Goal: Task Accomplishment & Management: Complete application form

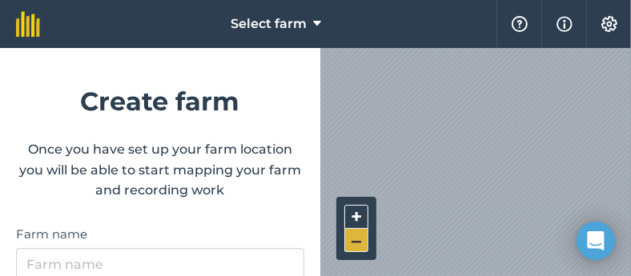
click at [360, 238] on button "–" at bounding box center [356, 240] width 24 height 23
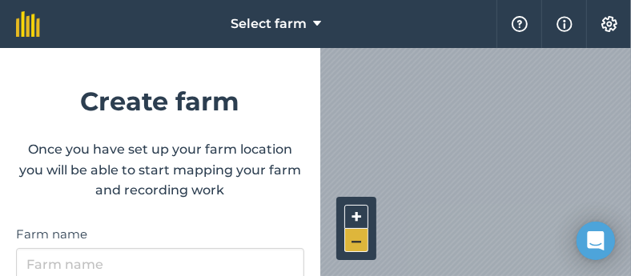
click at [360, 238] on button "–" at bounding box center [356, 240] width 24 height 23
click at [356, 218] on button "+" at bounding box center [356, 217] width 24 height 24
click at [359, 218] on button "+" at bounding box center [356, 217] width 24 height 24
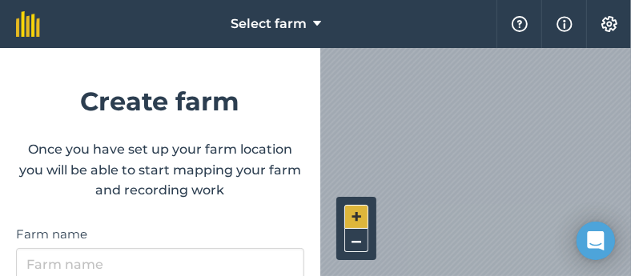
click at [359, 217] on button "+" at bounding box center [356, 217] width 24 height 24
click at [471, 42] on div "Select farm Help Info Settings Create farm Once you have set up your farm locat…" at bounding box center [315, 24] width 631 height 48
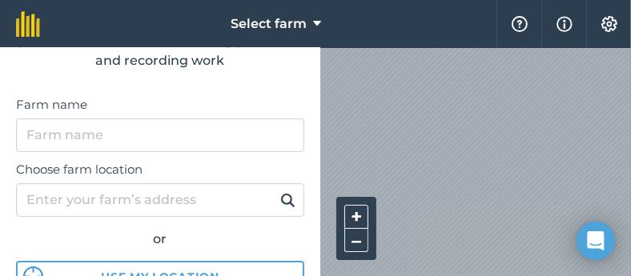
scroll to position [132, 0]
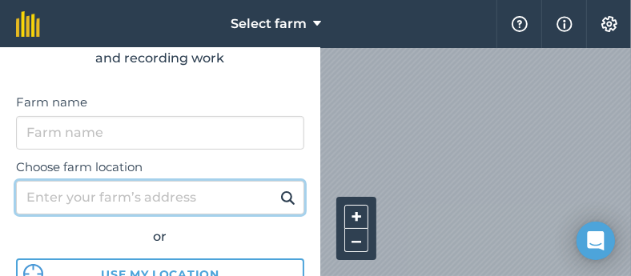
click at [179, 201] on input "Choose farm location" at bounding box center [160, 198] width 288 height 34
type input "castrocontrigo"
click at [275, 187] on button at bounding box center [287, 197] width 25 height 21
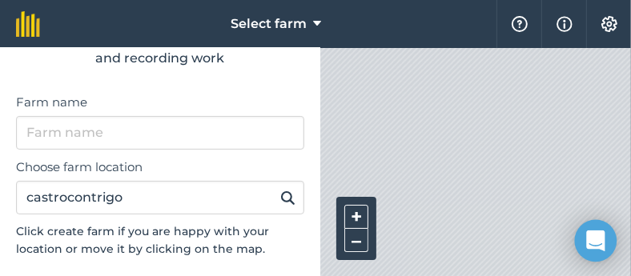
click at [388, 127] on div at bounding box center [475, 162] width 311 height 228
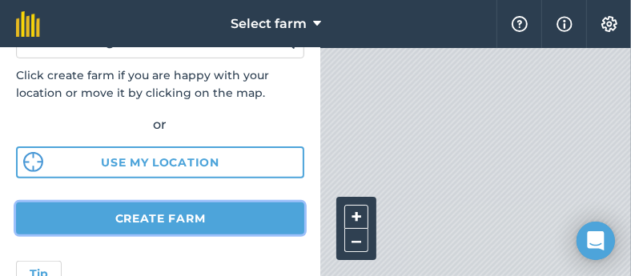
click at [254, 223] on button "Create farm" at bounding box center [160, 218] width 288 height 32
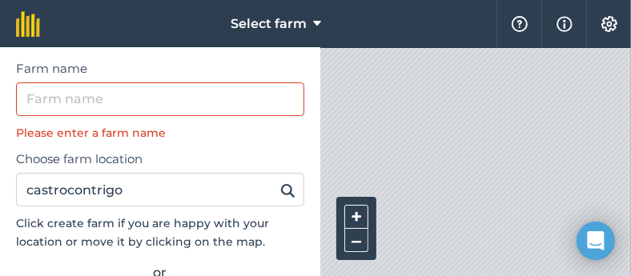
scroll to position [158, 0]
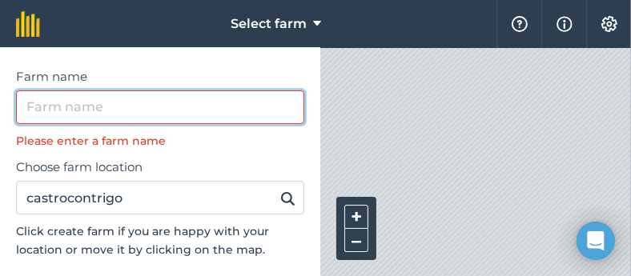
click at [263, 109] on input "Farm name" at bounding box center [160, 107] width 288 height 34
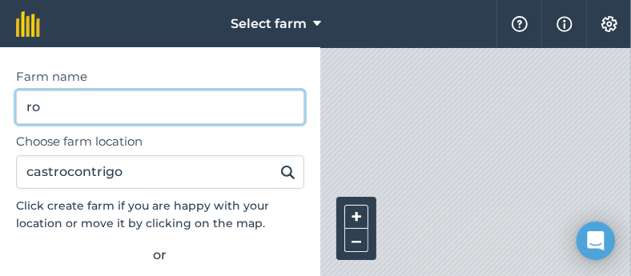
type input "r"
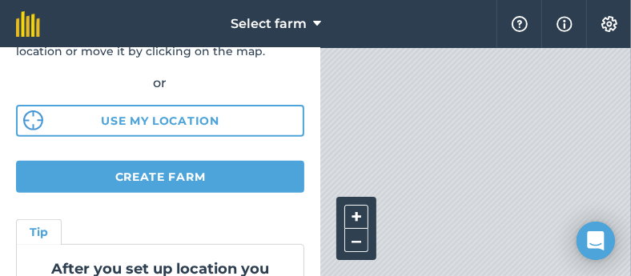
scroll to position [329, 0]
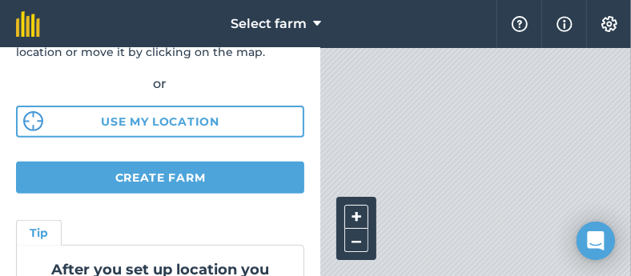
type input "trota"
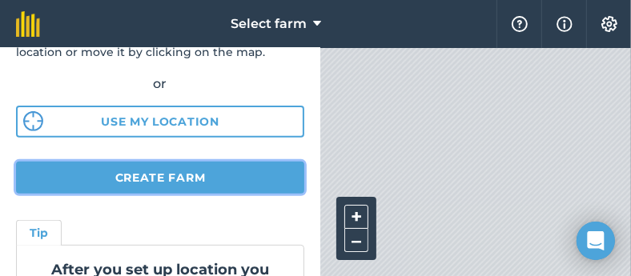
click at [258, 178] on button "Create farm" at bounding box center [160, 178] width 288 height 32
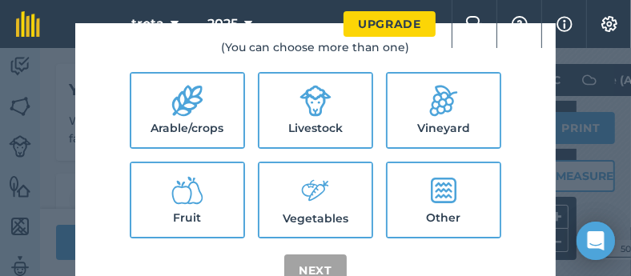
scroll to position [72, 0]
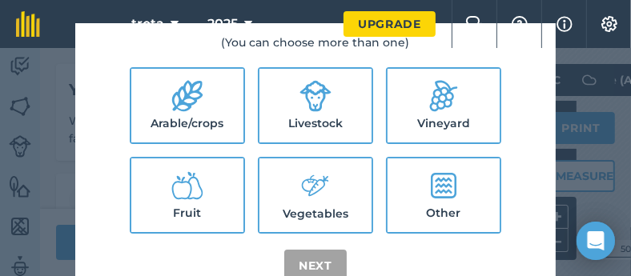
click at [431, 182] on icon at bounding box center [444, 186] width 26 height 26
checkbox input "true"
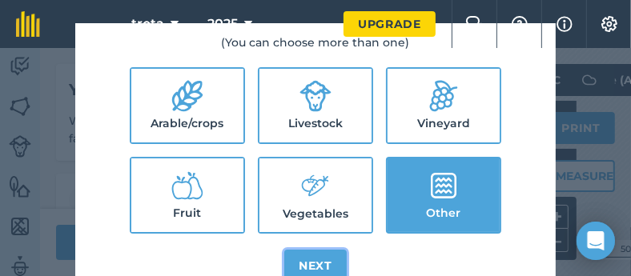
click at [311, 260] on button "Next" at bounding box center [315, 266] width 62 height 32
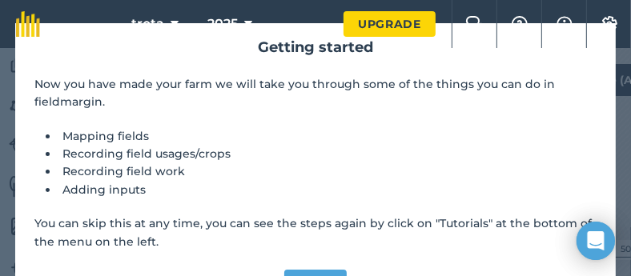
scroll to position [27, 0]
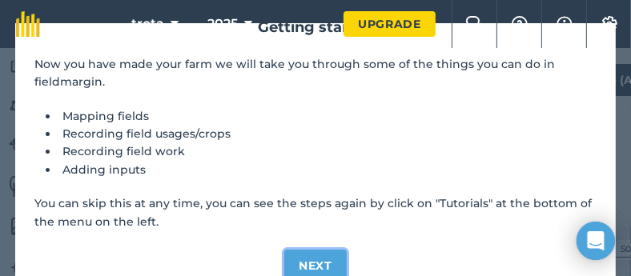
click at [323, 261] on button "Next" at bounding box center [315, 266] width 62 height 32
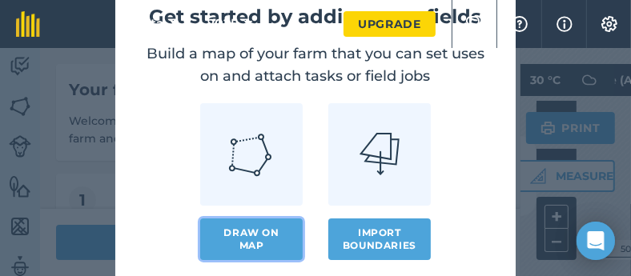
click at [271, 235] on link "Draw on map" at bounding box center [251, 239] width 102 height 42
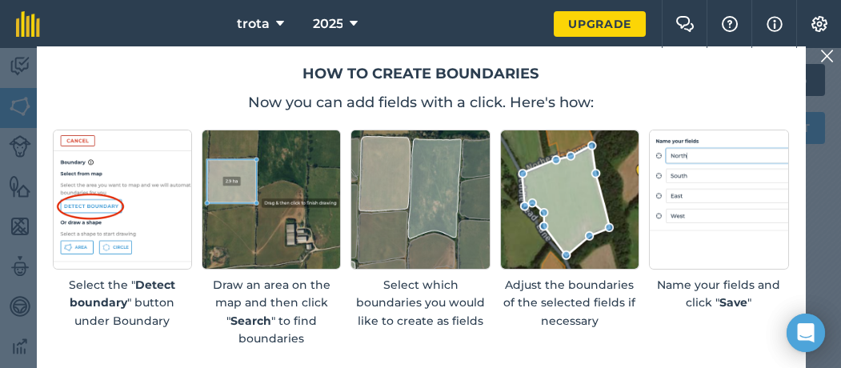
drag, startPoint x: 620, startPoint y: 3, endPoint x: 182, endPoint y: 72, distance: 443.2
click at [182, 72] on h2 "How to create boundaries" at bounding box center [421, 73] width 736 height 23
click at [630, 50] on img at bounding box center [827, 55] width 14 height 19
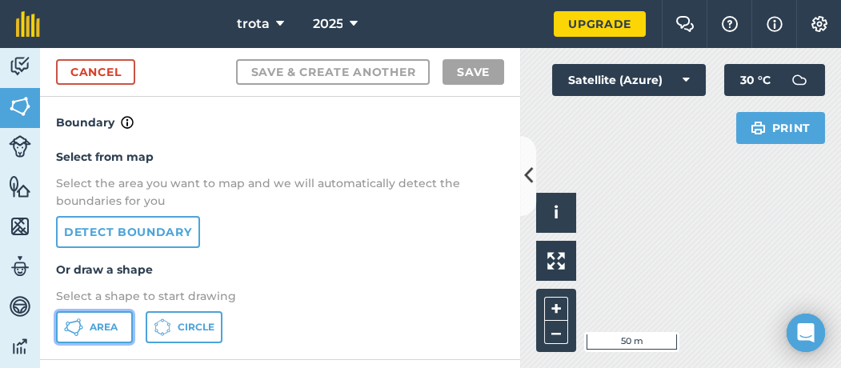
click at [104, 275] on span "Area" at bounding box center [104, 327] width 28 height 13
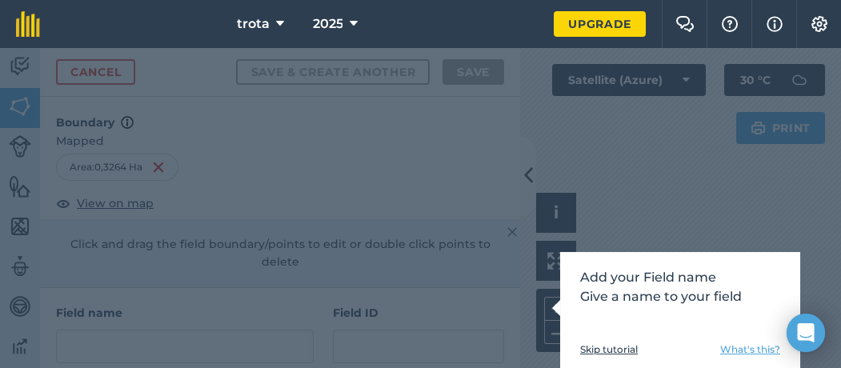
click at [523, 275] on div "Add your Field name Give a name to your field Skip tutorial What's this?" at bounding box center [420, 208] width 841 height 320
click at [630, 202] on div "Add your Field name Give a name to your field Skip tutorial What's this?" at bounding box center [420, 208] width 841 height 320
click at [607, 275] on link "Skip tutorial" at bounding box center [609, 349] width 58 height 13
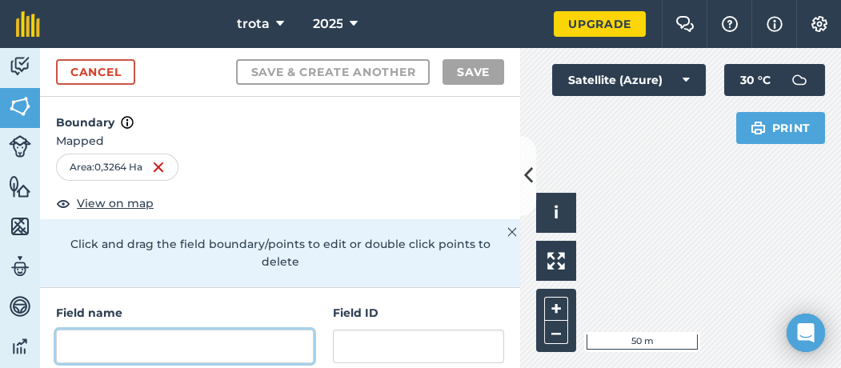
click at [221, 275] on input "text" at bounding box center [185, 347] width 258 height 34
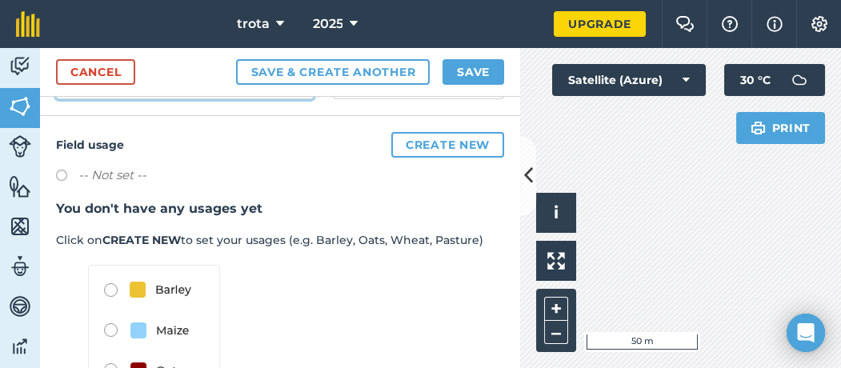
scroll to position [246, 0]
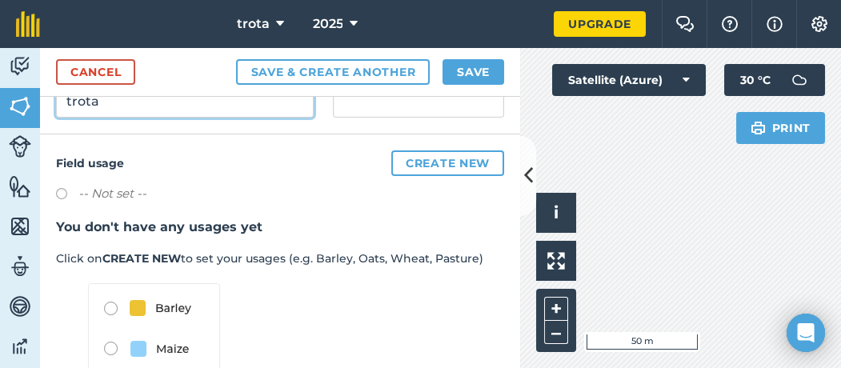
type input "trota"
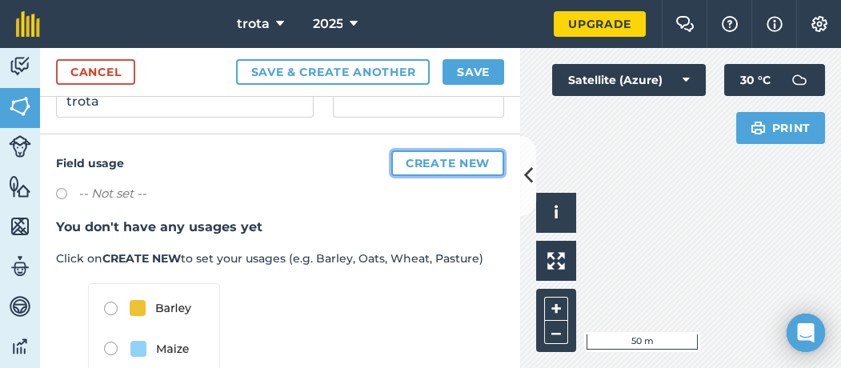
click at [458, 156] on button "Create new" at bounding box center [447, 163] width 113 height 26
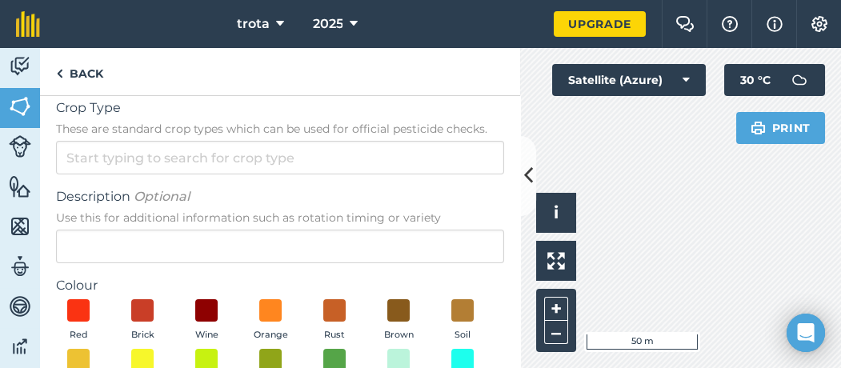
scroll to position [0, 0]
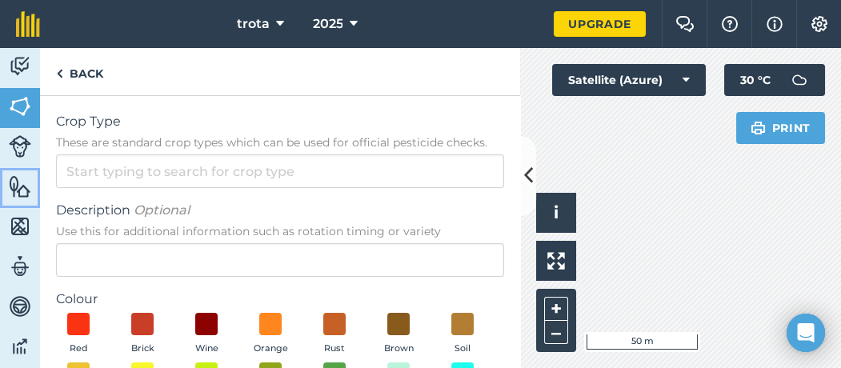
click at [17, 183] on img at bounding box center [20, 186] width 22 height 24
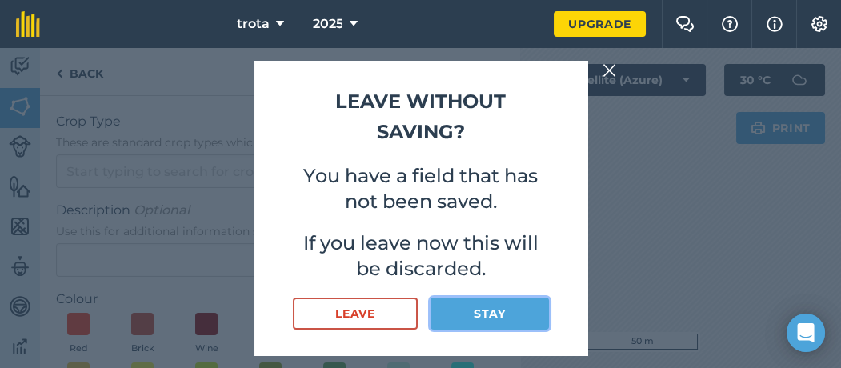
click at [491, 275] on button "Stay" at bounding box center [490, 314] width 118 height 32
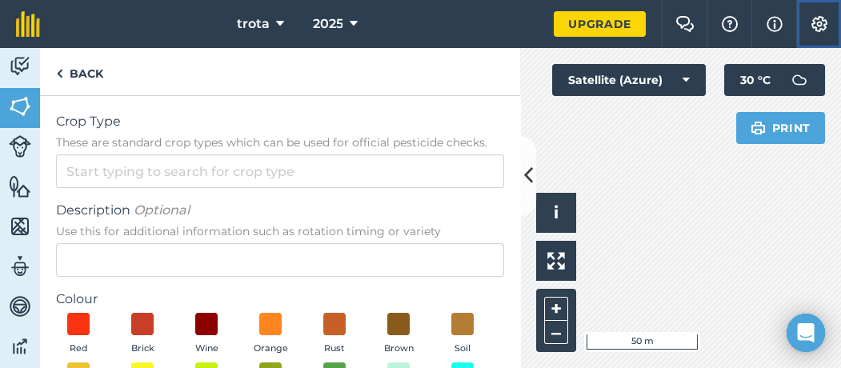
click at [630, 24] on img at bounding box center [819, 24] width 19 height 16
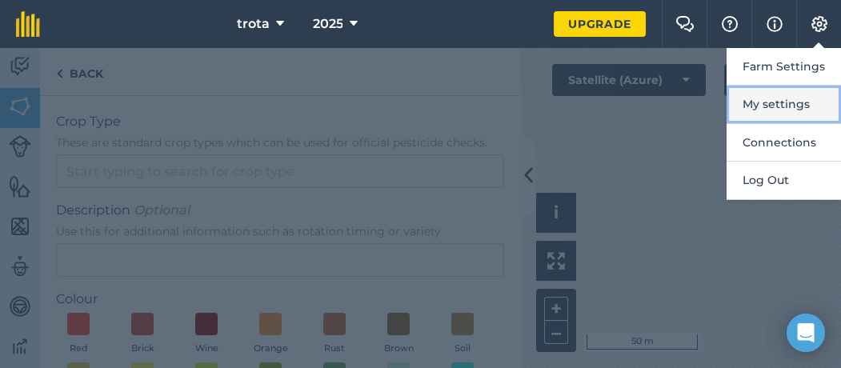
click at [630, 106] on button "My settings" at bounding box center [784, 105] width 114 height 38
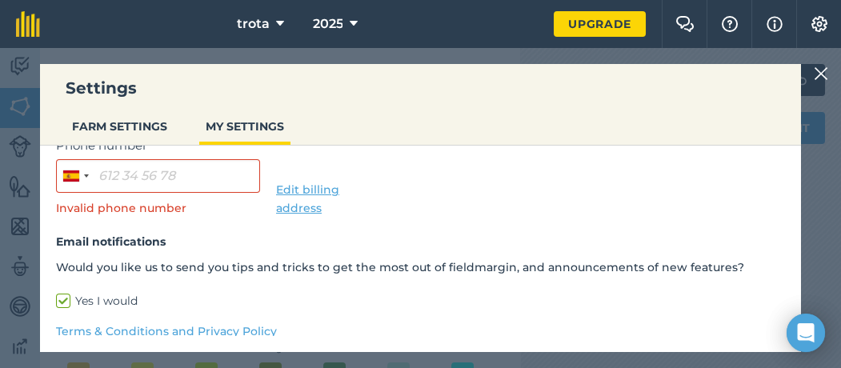
scroll to position [269, 0]
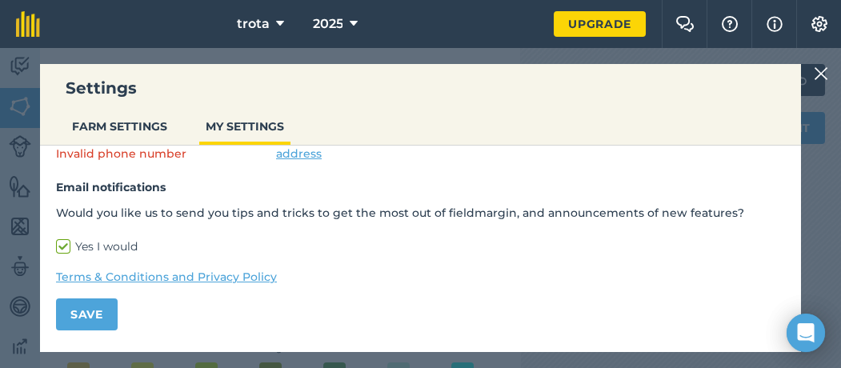
click at [630, 69] on img at bounding box center [821, 73] width 14 height 19
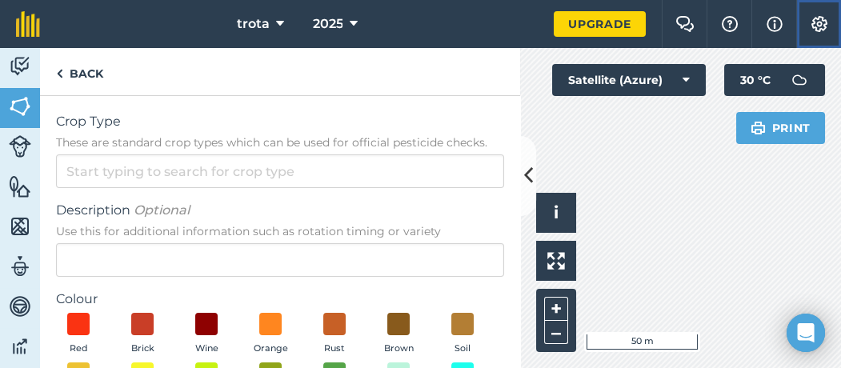
click at [630, 27] on img at bounding box center [819, 24] width 19 height 16
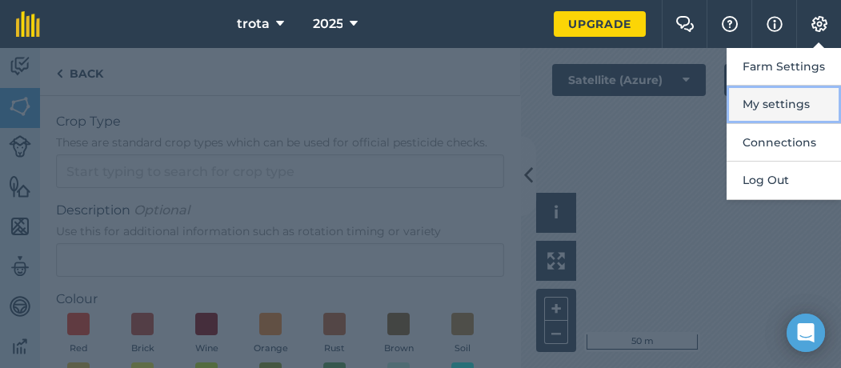
click at [630, 95] on button "My settings" at bounding box center [784, 105] width 114 height 38
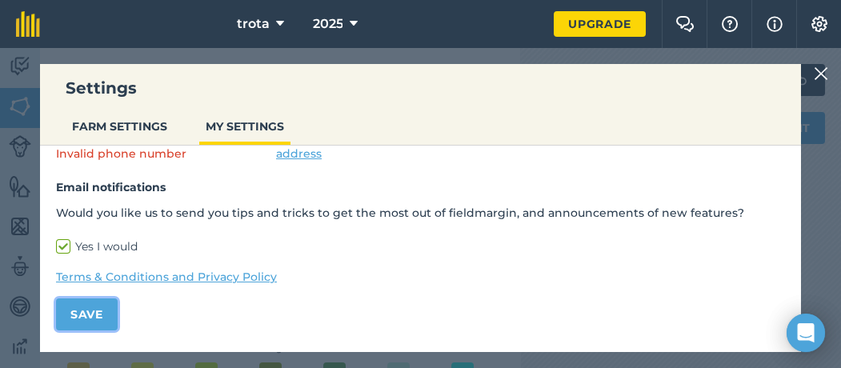
click at [106, 275] on button "Save" at bounding box center [87, 315] width 62 height 32
click at [109, 275] on button "Save" at bounding box center [87, 315] width 62 height 32
click at [630, 71] on div "Settings FARM SETTINGS MY SETTINGS General Settings Measurement Units First Nam…" at bounding box center [420, 208] width 841 height 320
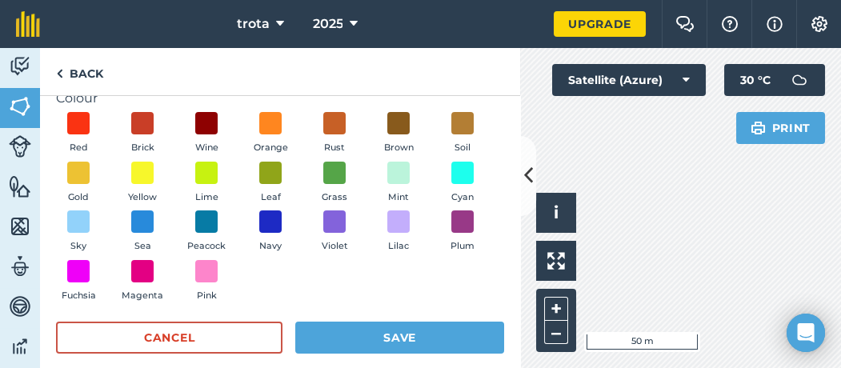
scroll to position [218, 0]
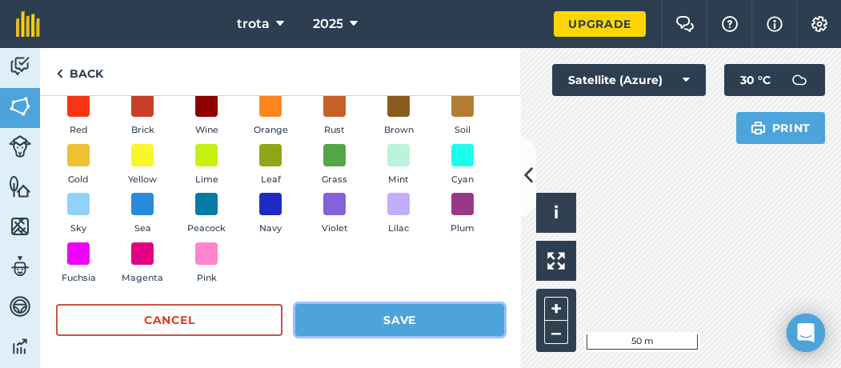
click at [414, 275] on button "Save" at bounding box center [399, 320] width 209 height 32
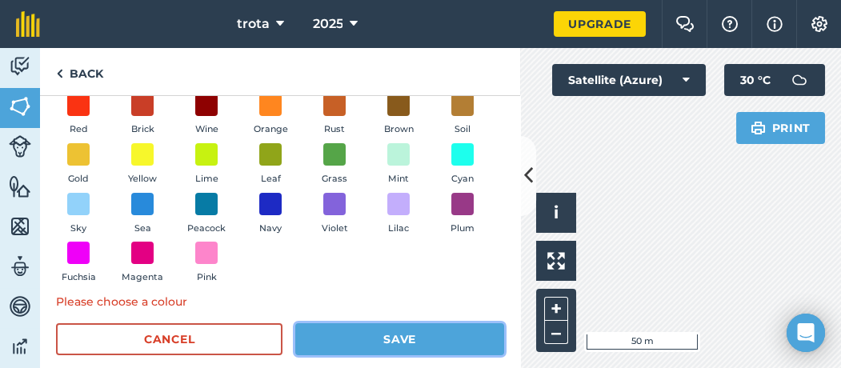
click at [373, 275] on button "Save" at bounding box center [399, 339] width 209 height 32
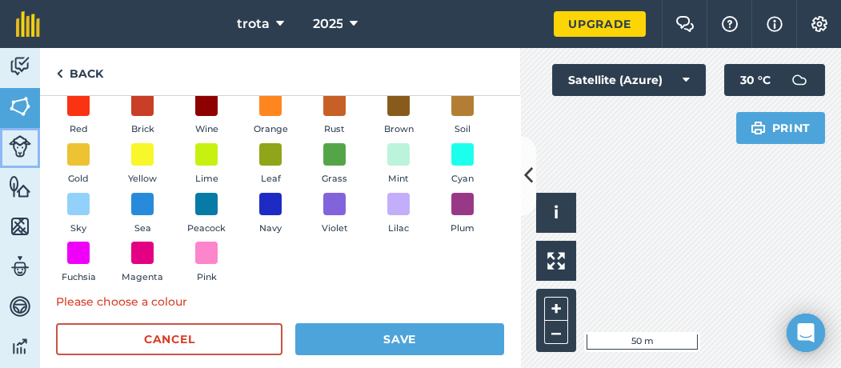
click at [20, 145] on img at bounding box center [20, 146] width 22 height 22
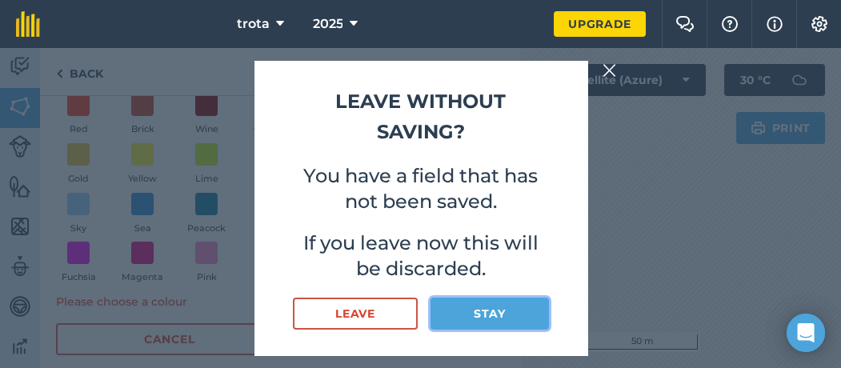
click at [483, 275] on button "Stay" at bounding box center [490, 314] width 118 height 32
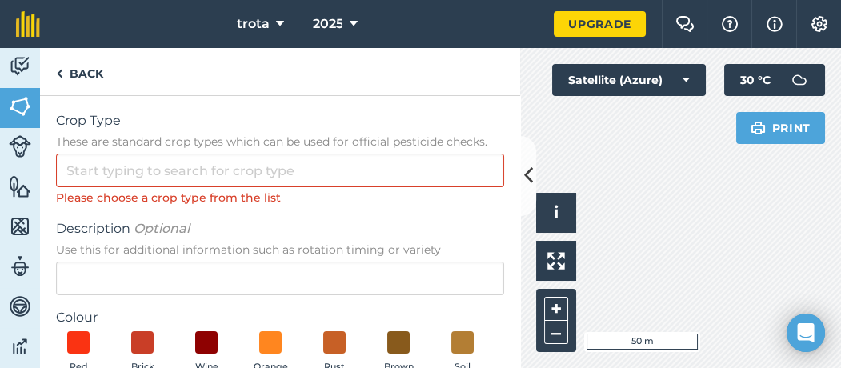
scroll to position [0, 0]
drag, startPoint x: 588, startPoint y: 1, endPoint x: 323, endPoint y: 125, distance: 293.2
click at [323, 125] on span "Crop Type" at bounding box center [280, 121] width 448 height 19
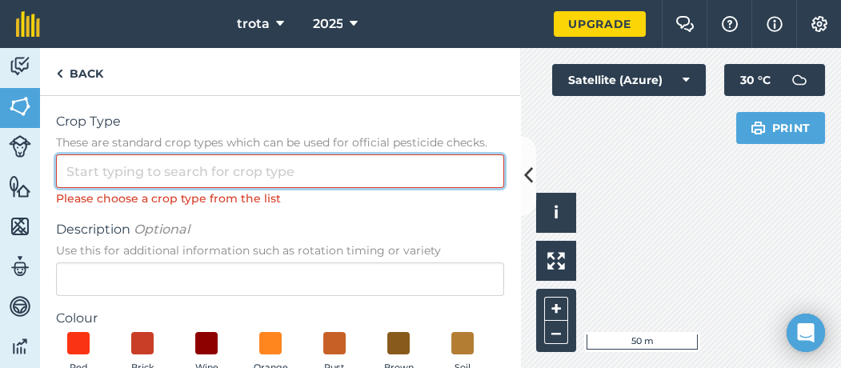
click at [323, 154] on input "Crop Type These are standard crop types which can be used for official pesticid…" at bounding box center [280, 171] width 448 height 34
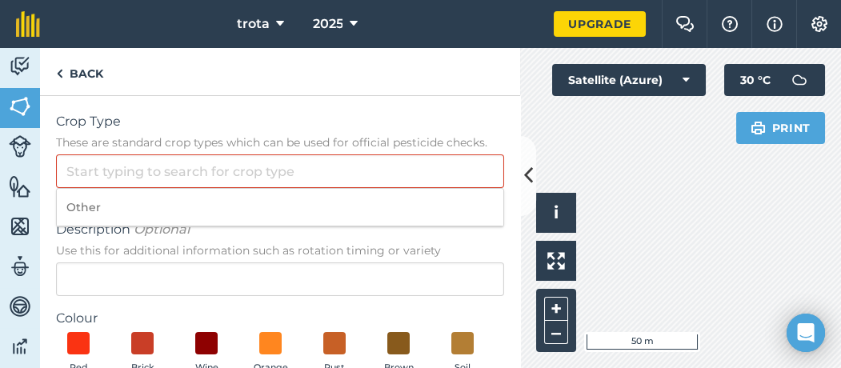
click at [310, 138] on span "These are standard crop types which can be used for official pesticide checks." at bounding box center [280, 142] width 448 height 16
click at [310, 154] on input "Crop Type These are standard crop types which can be used for official pesticid…" at bounding box center [280, 171] width 448 height 34
click at [305, 139] on span "These are standard crop types which can be used for official pesticide checks." at bounding box center [280, 142] width 448 height 16
click at [305, 154] on input "Crop Type These are standard crop types which can be used for official pesticid…" at bounding box center [280, 171] width 448 height 34
drag, startPoint x: 298, startPoint y: 139, endPoint x: 246, endPoint y: 135, distance: 52.2
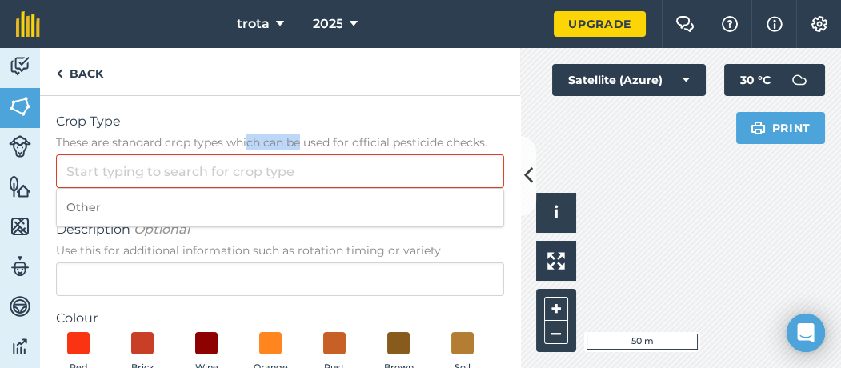
click at [246, 135] on span "These are standard crop types which can be used for official pesticide checks." at bounding box center [280, 142] width 448 height 16
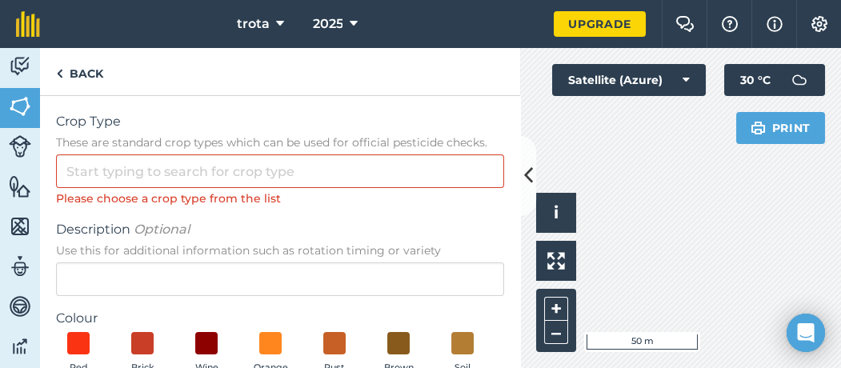
drag, startPoint x: 246, startPoint y: 135, endPoint x: 216, endPoint y: 104, distance: 43.0
click at [216, 104] on div "Crop Type These are standard crop types which can be used for official pesticid…" at bounding box center [280, 361] width 480 height 531
click at [80, 78] on link "Back" at bounding box center [79, 71] width 79 height 47
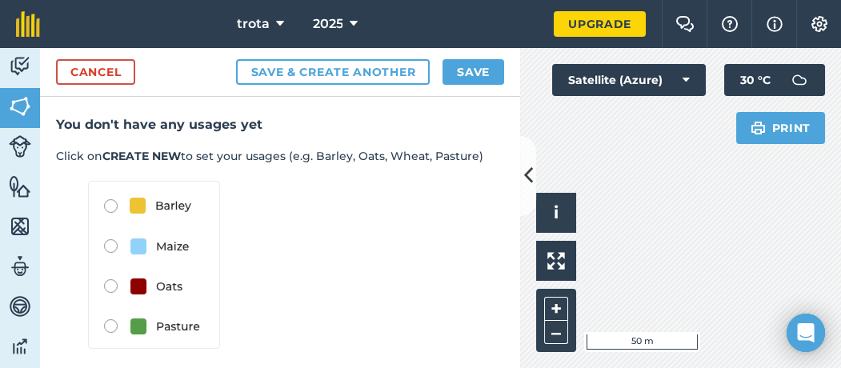
scroll to position [353, 0]
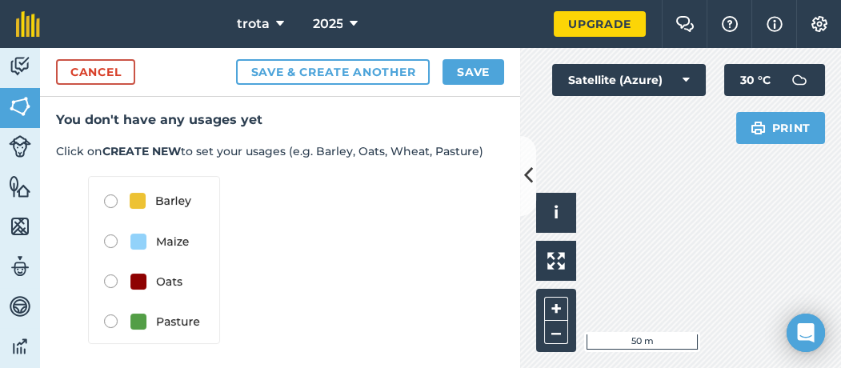
click at [111, 198] on img at bounding box center [154, 260] width 132 height 168
click at [110, 205] on img at bounding box center [154, 260] width 132 height 168
click at [146, 205] on img at bounding box center [154, 260] width 132 height 168
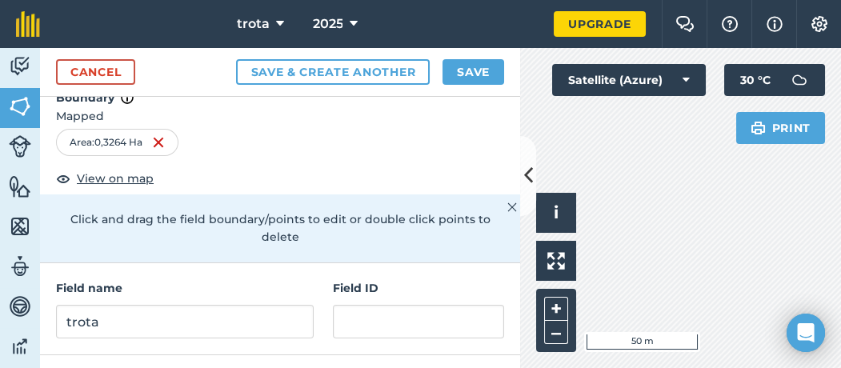
scroll to position [0, 0]
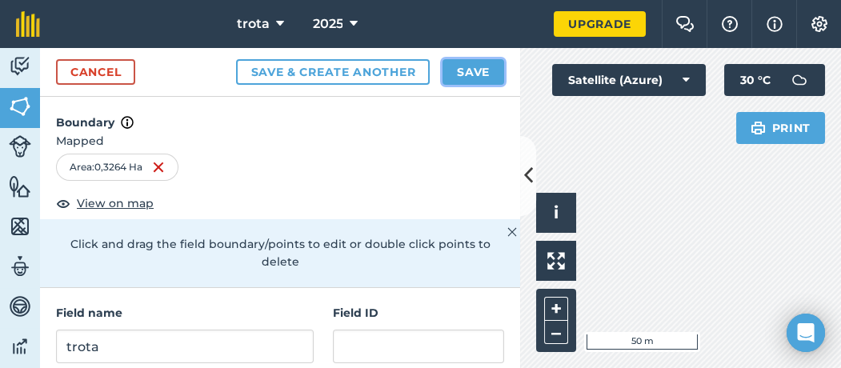
click at [471, 76] on button "Save" at bounding box center [474, 72] width 62 height 26
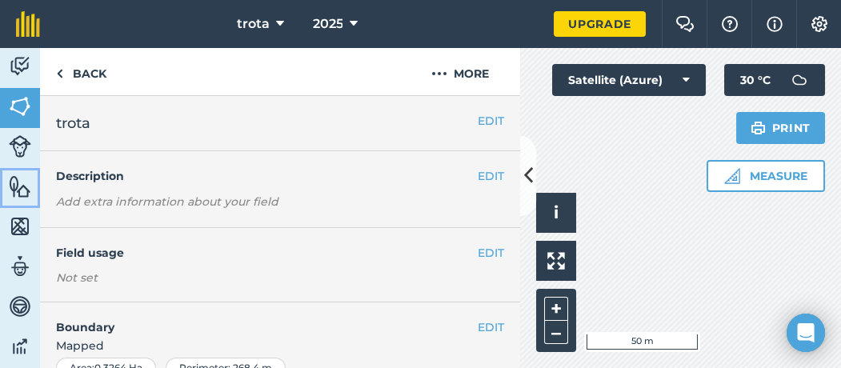
click at [18, 195] on img at bounding box center [20, 186] width 22 height 24
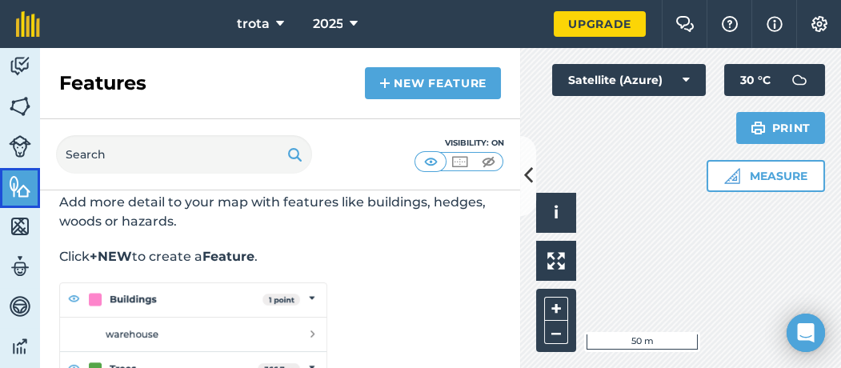
scroll to position [7, 0]
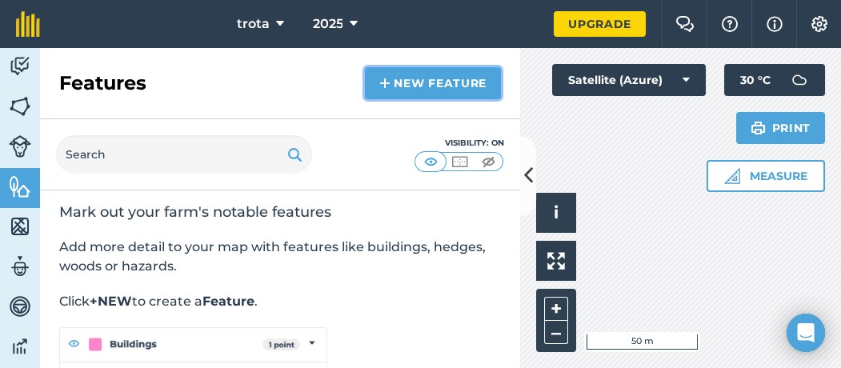
click at [419, 86] on link "New feature" at bounding box center [433, 83] width 136 height 32
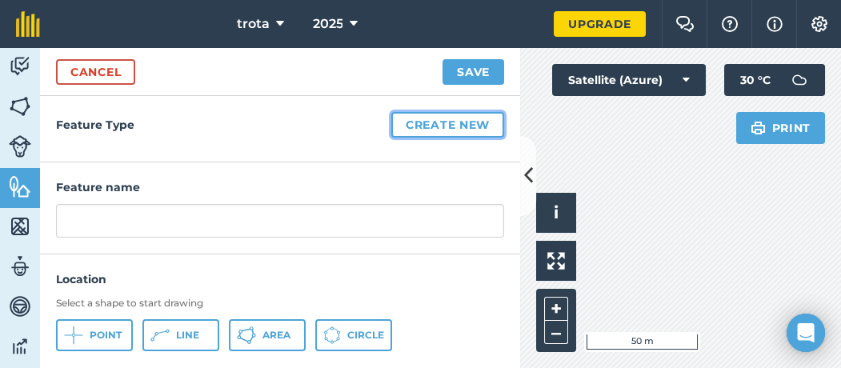
click at [407, 123] on button "Create new" at bounding box center [447, 125] width 113 height 26
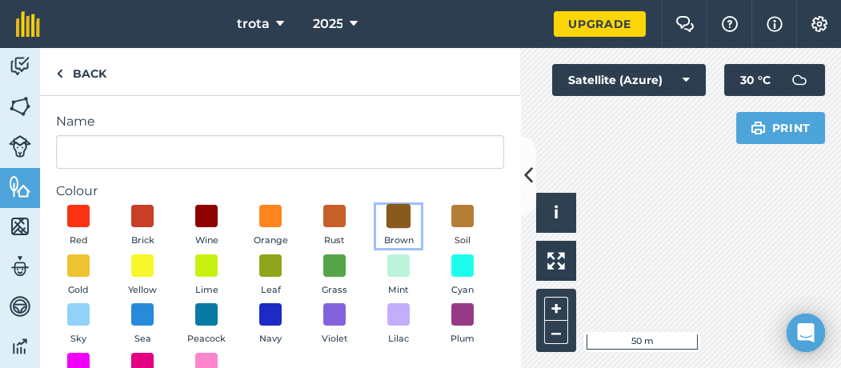
click at [395, 218] on span at bounding box center [399, 216] width 25 height 25
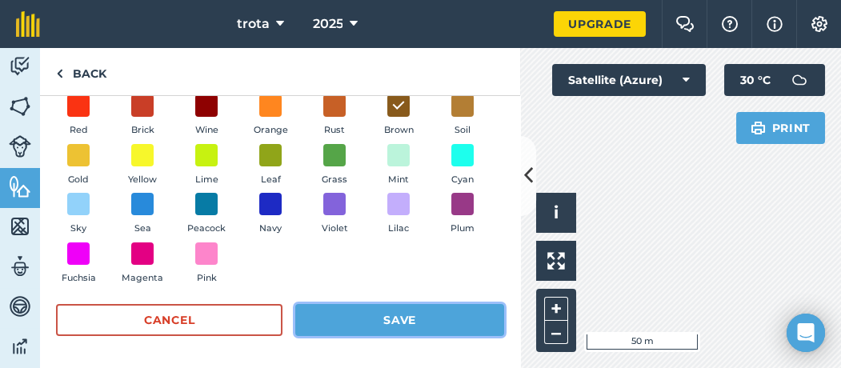
click at [445, 275] on button "Save" at bounding box center [399, 320] width 209 height 32
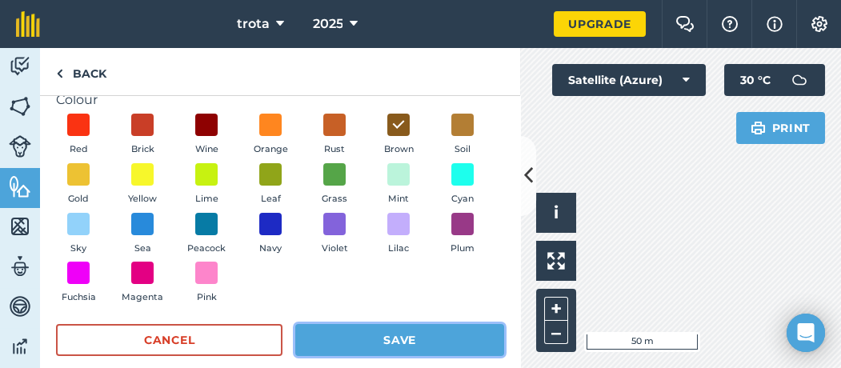
scroll to position [130, 0]
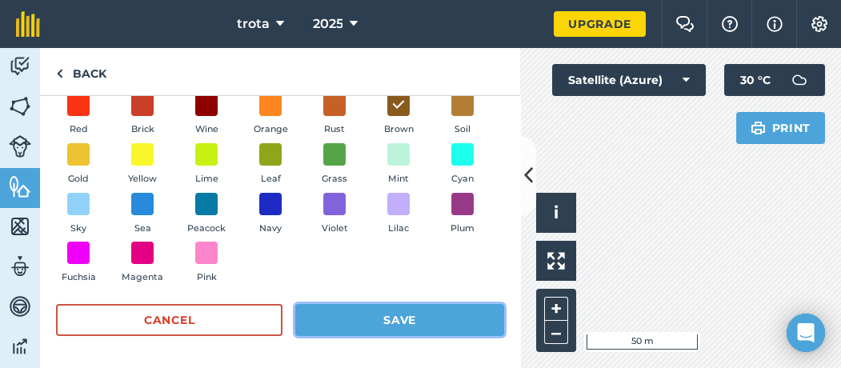
drag, startPoint x: 436, startPoint y: 318, endPoint x: 397, endPoint y: 292, distance: 46.8
click at [436, 275] on button "Save" at bounding box center [399, 320] width 209 height 32
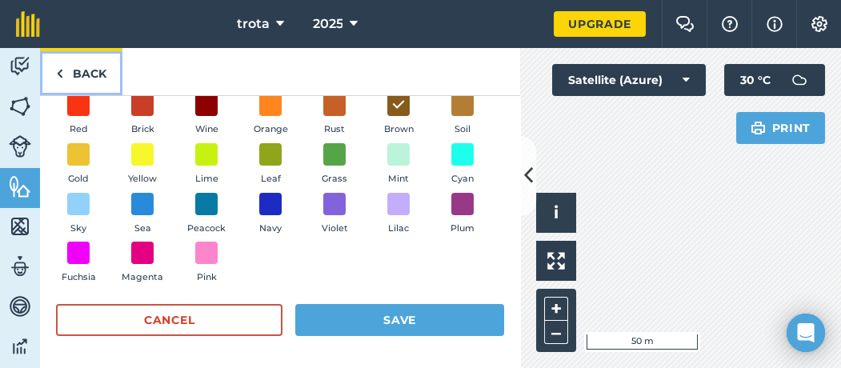
click at [59, 70] on img at bounding box center [59, 73] width 7 height 19
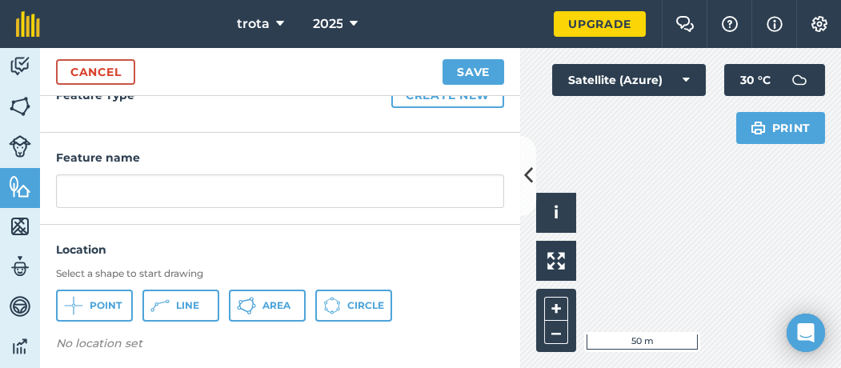
scroll to position [36, 0]
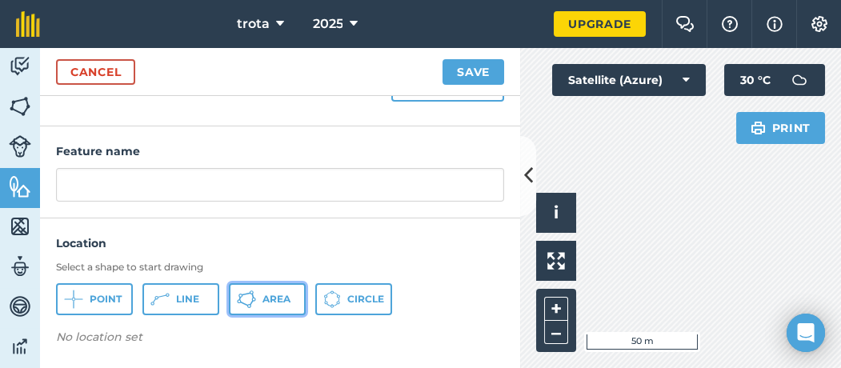
click at [248, 275] on icon at bounding box center [246, 299] width 19 height 19
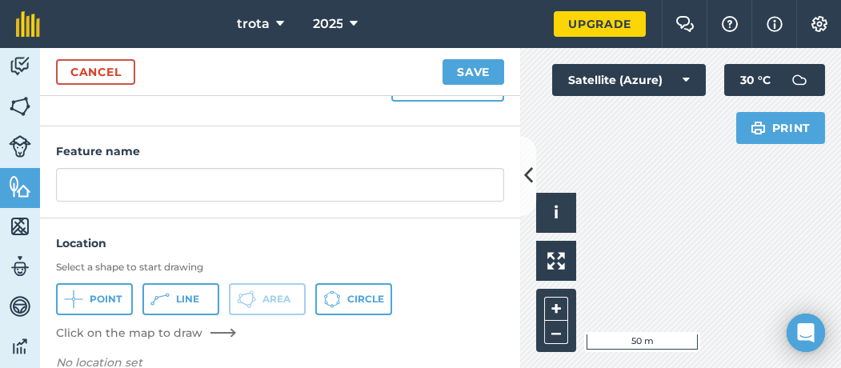
click at [103, 58] on div "Cancel Save" at bounding box center [280, 72] width 480 height 48
click at [103, 68] on link "Cancel" at bounding box center [95, 72] width 79 height 26
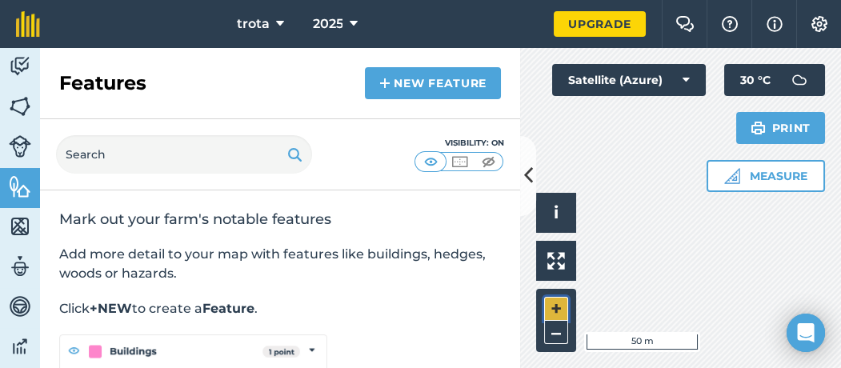
click at [550, 275] on button "+" at bounding box center [556, 309] width 24 height 24
click at [551, 275] on button "+" at bounding box center [556, 309] width 24 height 24
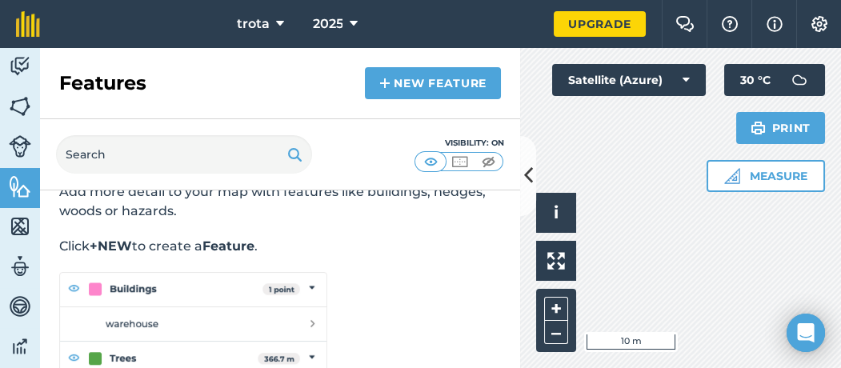
scroll to position [13, 0]
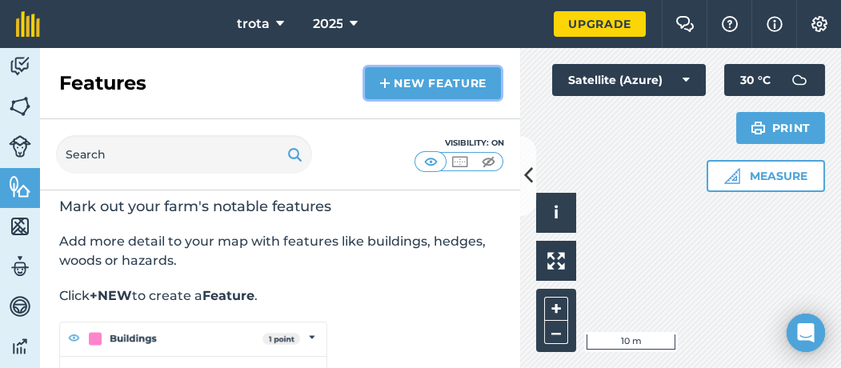
click at [467, 83] on link "New feature" at bounding box center [433, 83] width 136 height 32
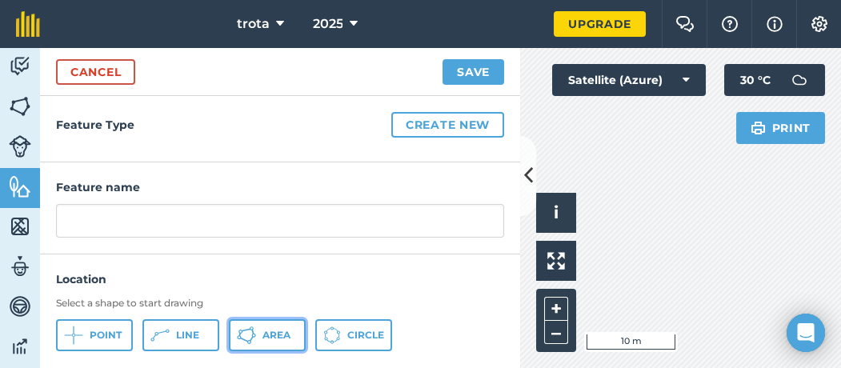
click at [255, 275] on icon at bounding box center [246, 335] width 19 height 19
click at [481, 70] on button "Save" at bounding box center [474, 72] width 62 height 26
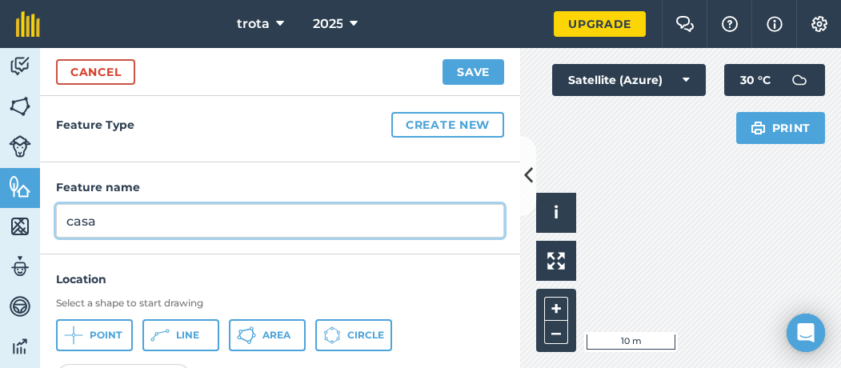
type input "casa"
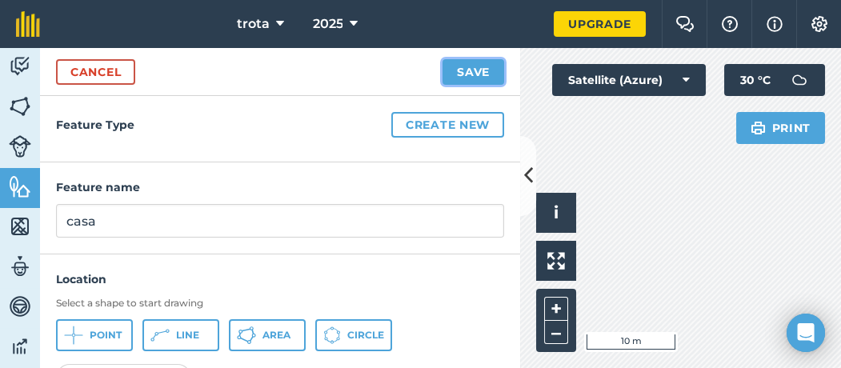
click at [459, 79] on button "Save" at bounding box center [474, 72] width 62 height 26
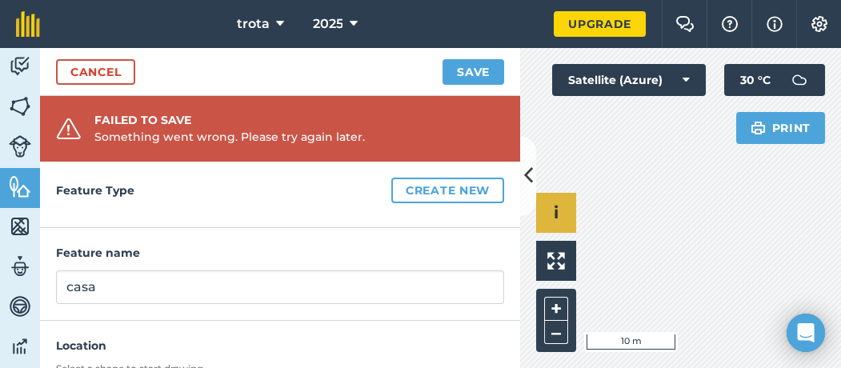
click at [535, 213] on div "Click to start drawing i © 2025 TomTom, Microsoft 10 m + –" at bounding box center [680, 208] width 321 height 320
click at [483, 60] on button "Save" at bounding box center [474, 72] width 62 height 26
click at [483, 75] on button "Save" at bounding box center [474, 72] width 62 height 26
click at [630, 5] on div "trota 2025 Upgrade Farm Chat Help Info Settings Map printing is not available o…" at bounding box center [420, 184] width 841 height 368
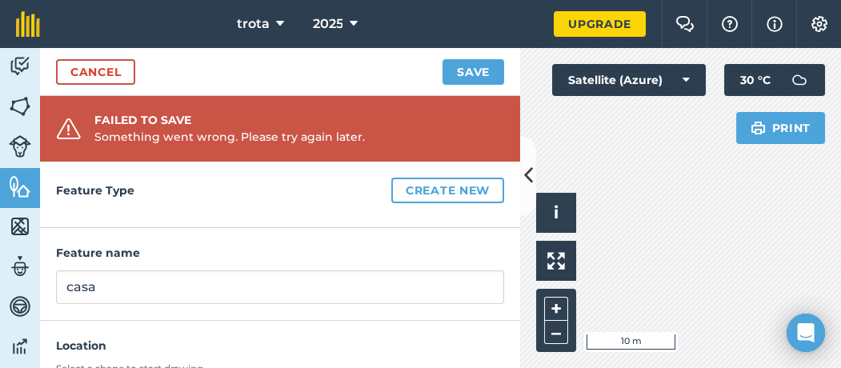
click at [630, 100] on div "Click to start drawing i © 2025 TomTom, Microsoft 10 m + – Satellite (Azure) Pr…" at bounding box center [680, 208] width 321 height 320
click at [630, 275] on html "trota 2025 Upgrade Farm Chat Help Info Settings Map printing is not available o…" at bounding box center [420, 184] width 841 height 368
click at [584, 275] on html "trota 2025 Upgrade Farm Chat Help Info Settings Map printing is not available o…" at bounding box center [420, 184] width 841 height 368
click at [543, 275] on html "trota 2025 Upgrade Farm Chat Help Info Settings Map printing is not available o…" at bounding box center [420, 184] width 841 height 368
click at [630, 260] on div "Click to start drawing i © 2025 TomTom, Microsoft 10 m + – Satellite (Azure) Pr…" at bounding box center [680, 208] width 321 height 320
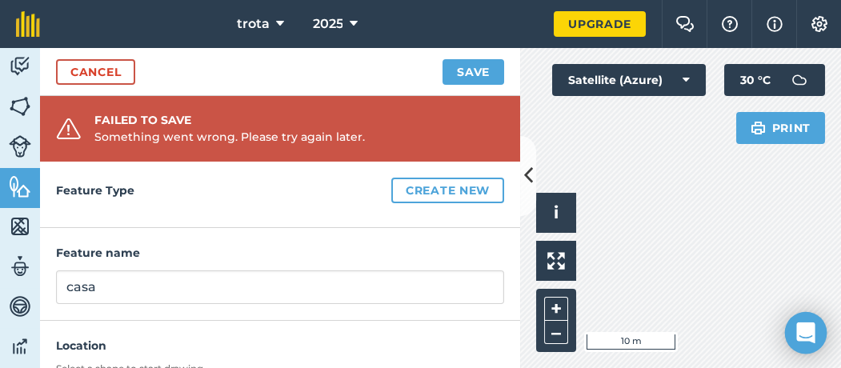
drag, startPoint x: 571, startPoint y: 248, endPoint x: 792, endPoint y: 322, distance: 232.1
click at [630, 275] on body "trota 2025 Upgrade Farm Chat Help Info Settings Map printing is not available o…" at bounding box center [420, 184] width 841 height 368
click at [630, 275] on html "trota 2025 Upgrade Farm Chat Help Info Settings Map printing is not available o…" at bounding box center [420, 184] width 841 height 368
click at [479, 70] on button "Save" at bounding box center [474, 72] width 62 height 26
click at [22, 269] on img at bounding box center [20, 267] width 22 height 24
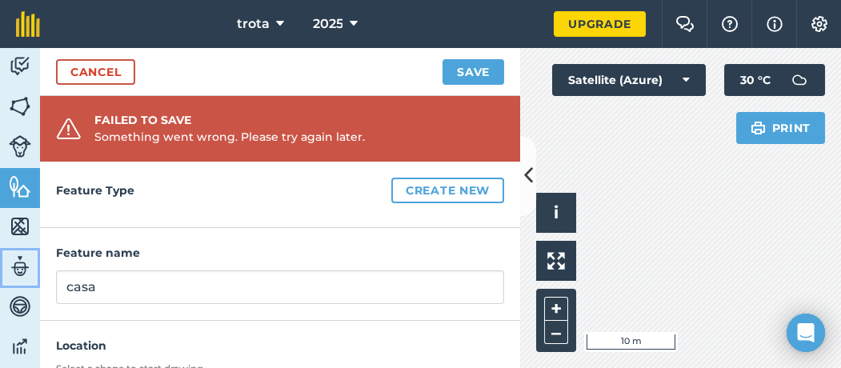
select select "MEMBER"
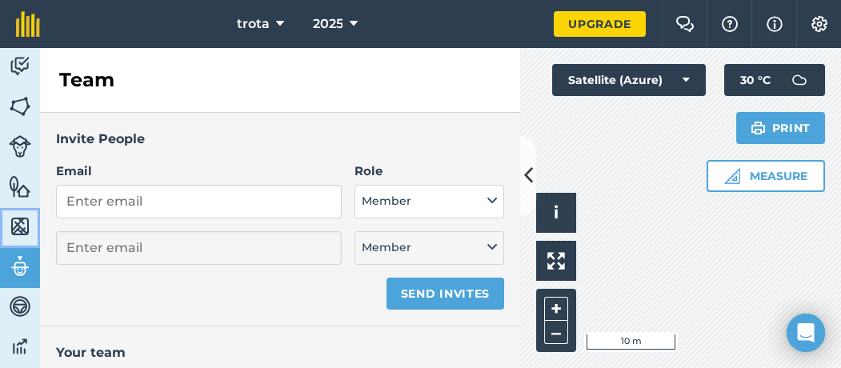
click at [17, 234] on img at bounding box center [20, 226] width 22 height 24
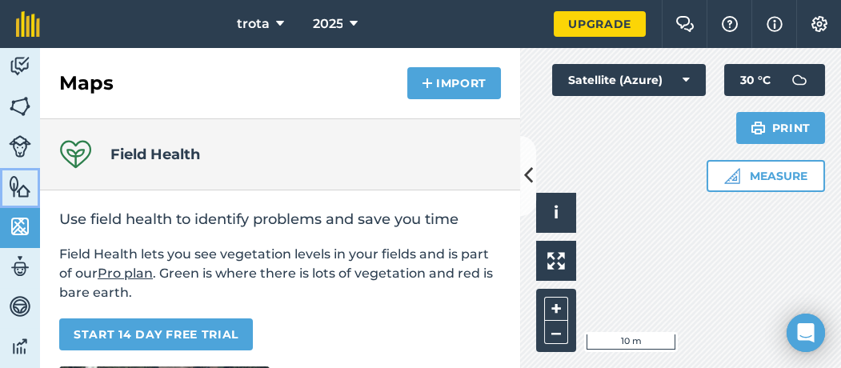
click at [16, 190] on img at bounding box center [20, 186] width 22 height 24
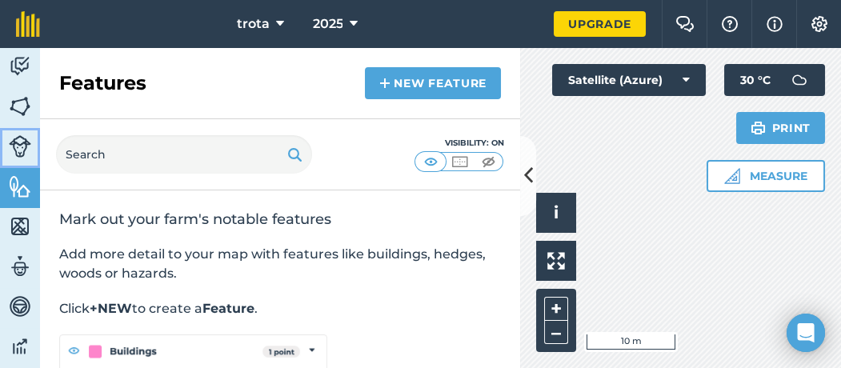
click at [14, 155] on img at bounding box center [20, 146] width 22 height 22
